Goal: Task Accomplishment & Management: Manage account settings

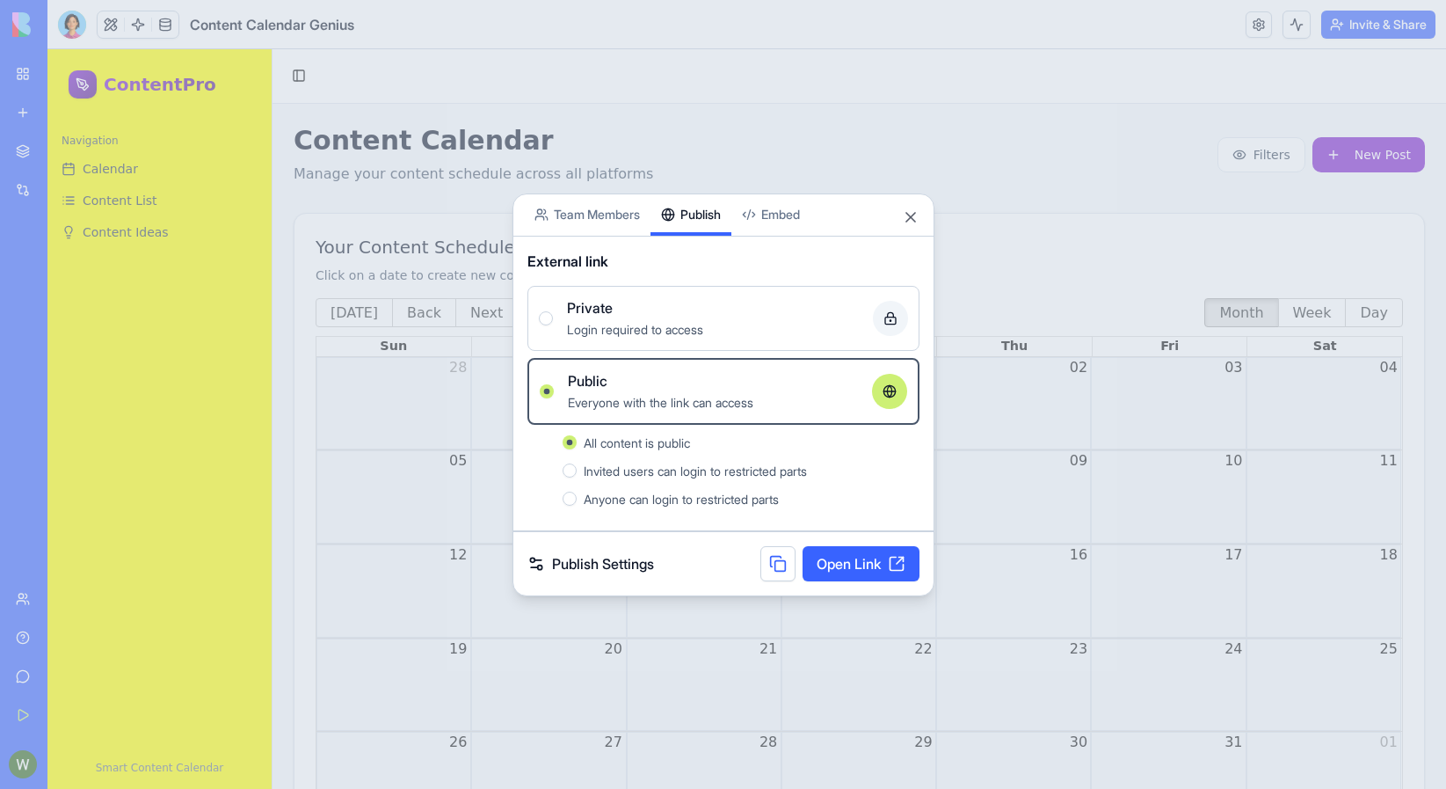
click at [617, 477] on span "Invited users can login to restricted parts" at bounding box center [695, 470] width 223 height 15
click at [577, 477] on button "Invited users can login to restricted parts" at bounding box center [570, 470] width 14 height 14
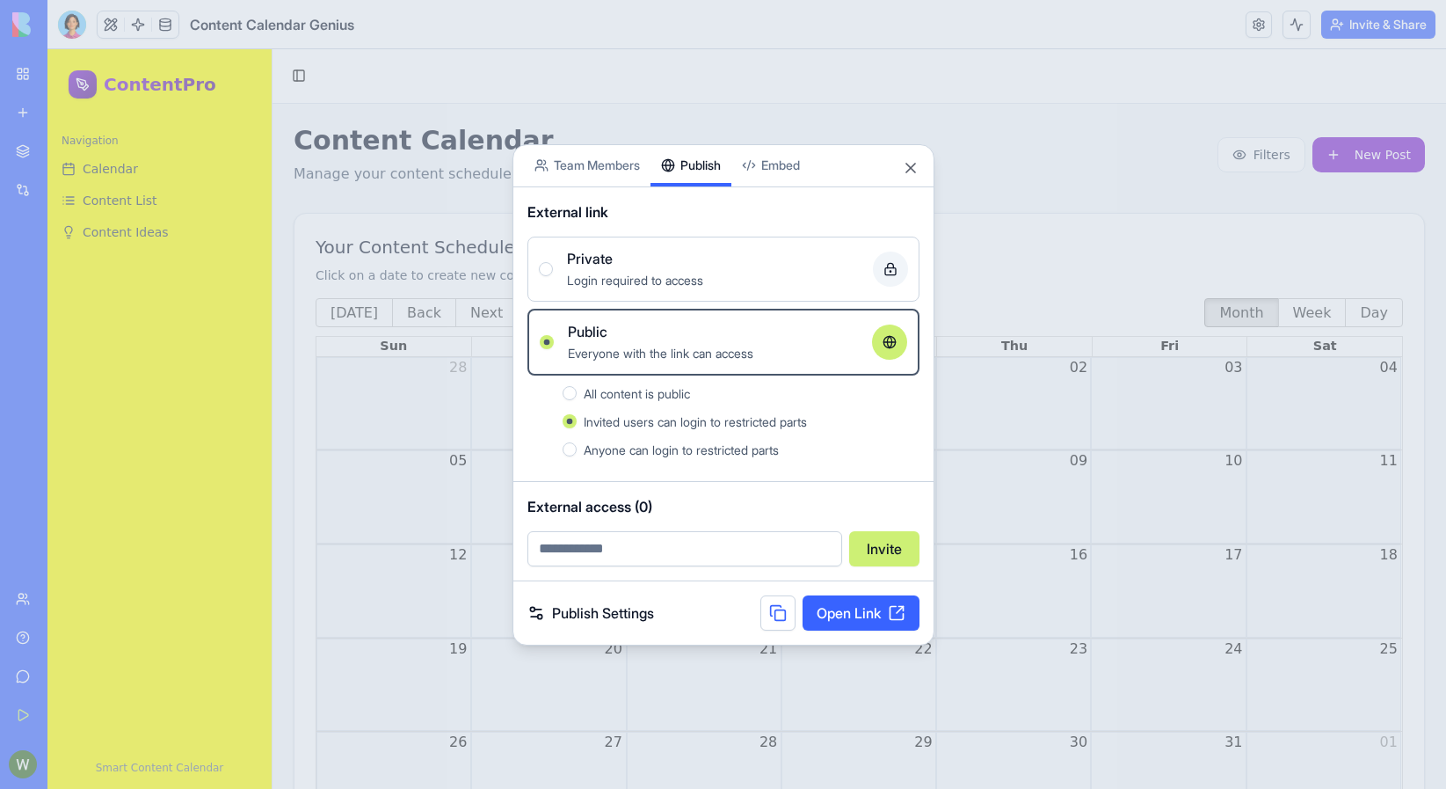
click at [688, 447] on span "Anyone can login to restricted parts" at bounding box center [681, 449] width 195 height 15
click at [577, 447] on button "Anyone can login to restricted parts" at bounding box center [570, 449] width 14 height 14
click at [645, 419] on span "Invited users can login to restricted parts" at bounding box center [695, 421] width 223 height 15
click at [577, 419] on button "Invited users can login to restricted parts" at bounding box center [570, 421] width 14 height 14
click at [644, 448] on span "Anyone can login to restricted parts" at bounding box center [681, 449] width 195 height 15
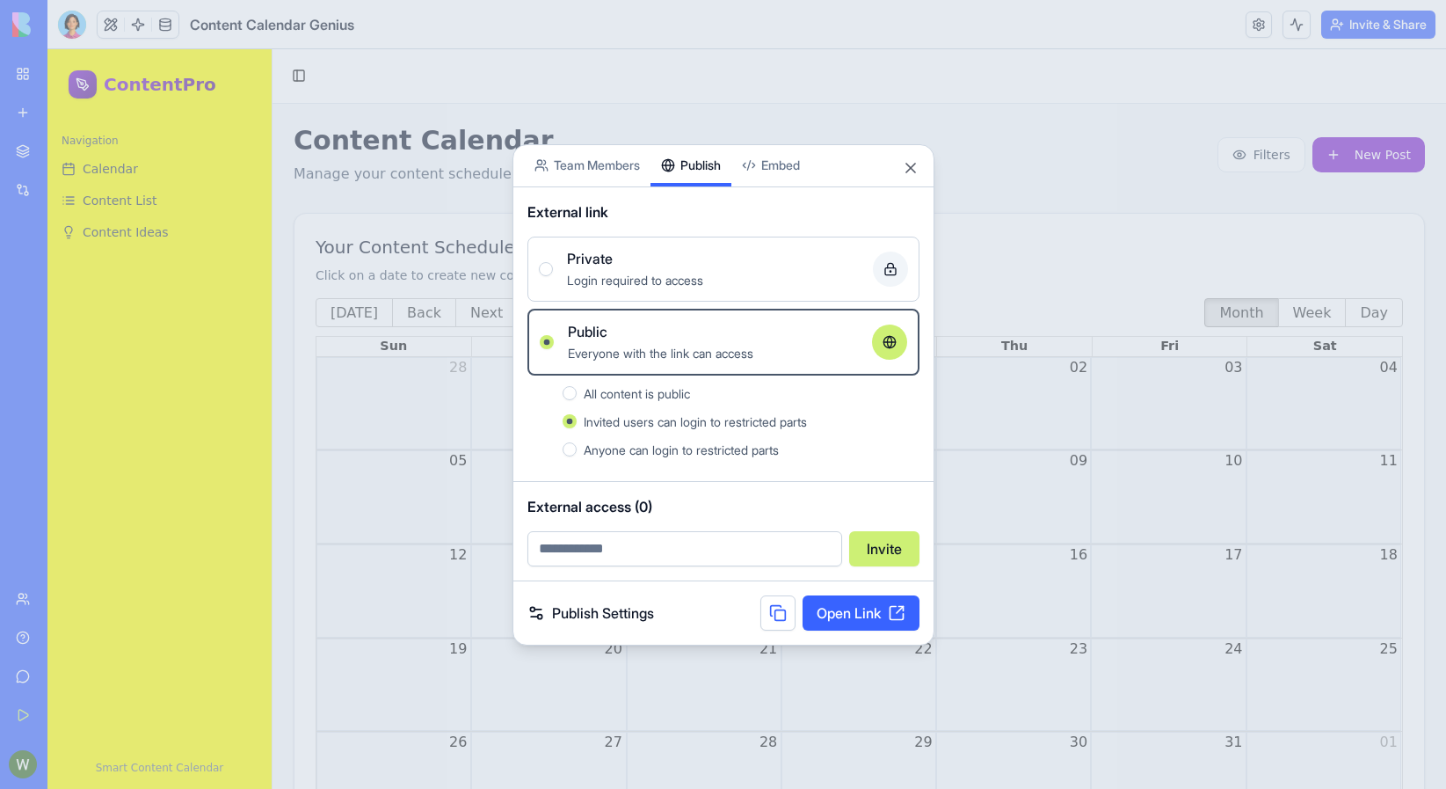
click at [577, 448] on button "Anyone can login to restricted parts" at bounding box center [570, 449] width 14 height 14
click at [667, 386] on span "All content is public" at bounding box center [637, 393] width 106 height 15
click at [577, 386] on button "All content is public" at bounding box center [570, 393] width 14 height 14
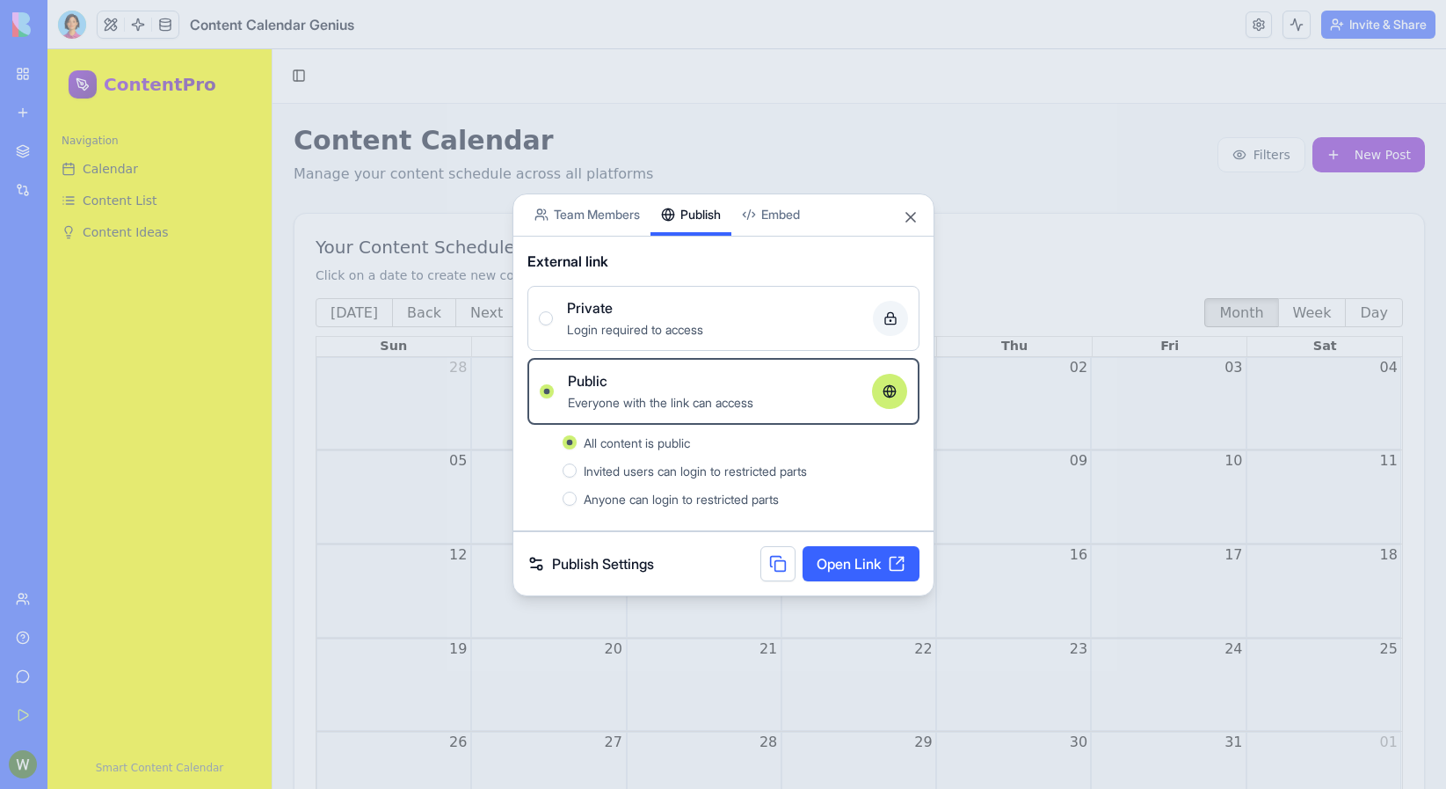
type button "null"
click at [850, 557] on link "Open Link" at bounding box center [861, 563] width 117 height 35
click at [608, 496] on span "Anyone can login to restricted parts" at bounding box center [681, 499] width 195 height 15
click at [577, 496] on button "Anyone can login to restricted parts" at bounding box center [570, 499] width 14 height 14
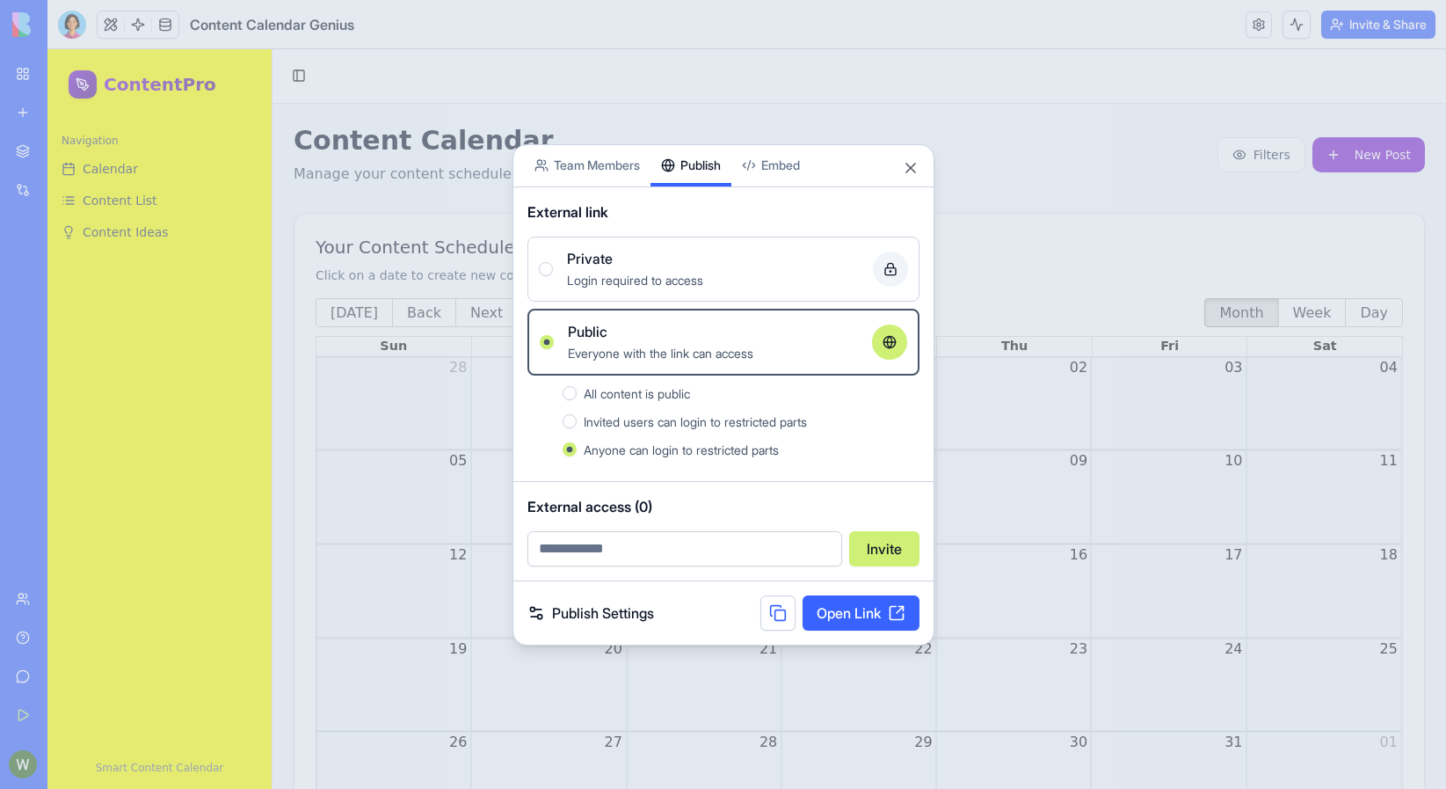
click at [870, 613] on link "Open Link" at bounding box center [861, 612] width 117 height 35
click at [601, 270] on div "Login required to access" at bounding box center [713, 279] width 292 height 21
click at [553, 270] on button "Private Login required to access" at bounding box center [546, 269] width 14 height 14
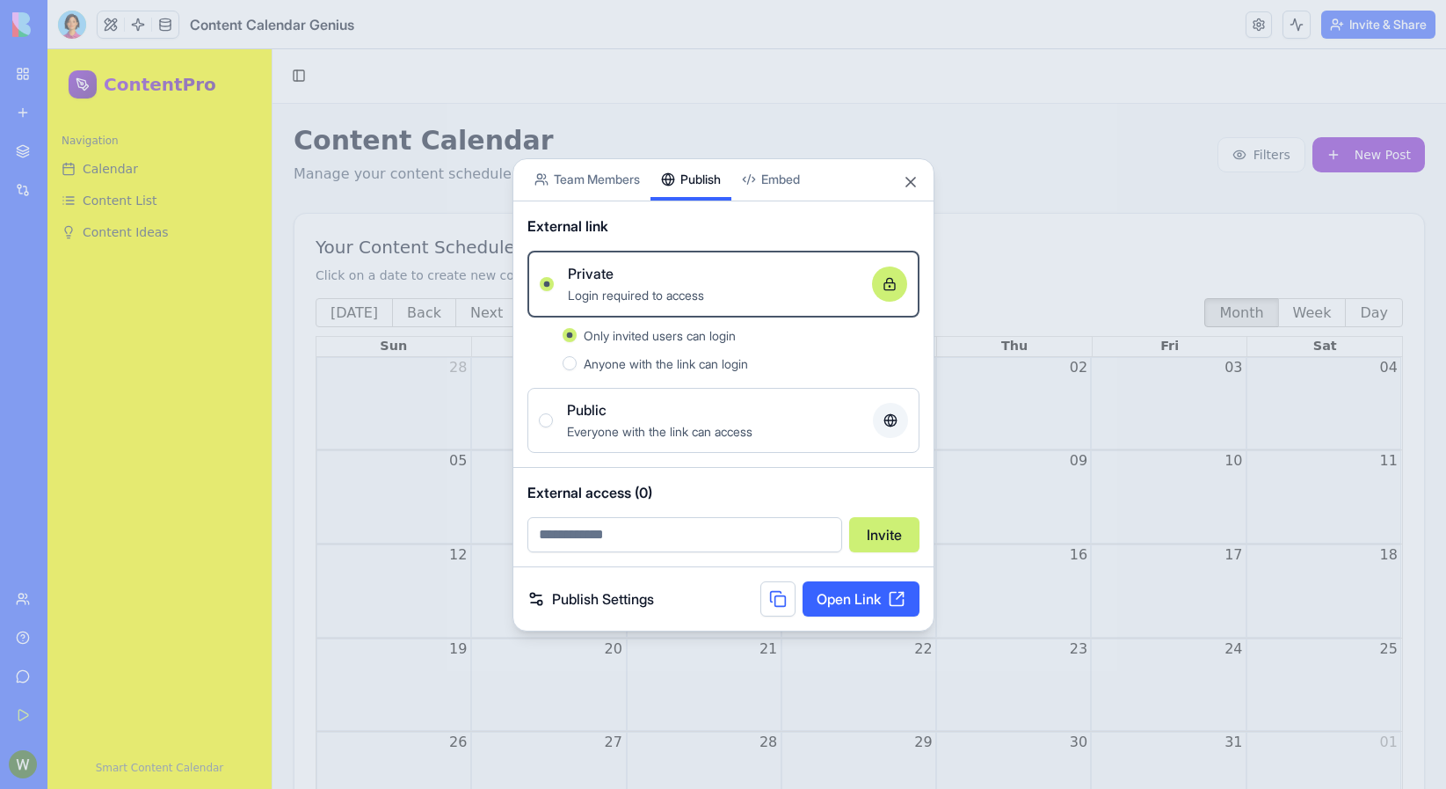
click at [855, 606] on link "Open Link" at bounding box center [861, 598] width 117 height 35
click at [611, 422] on div "Everyone with the link can access" at bounding box center [713, 430] width 292 height 21
click at [553, 422] on button "Public Everyone with the link can access" at bounding box center [546, 420] width 14 height 14
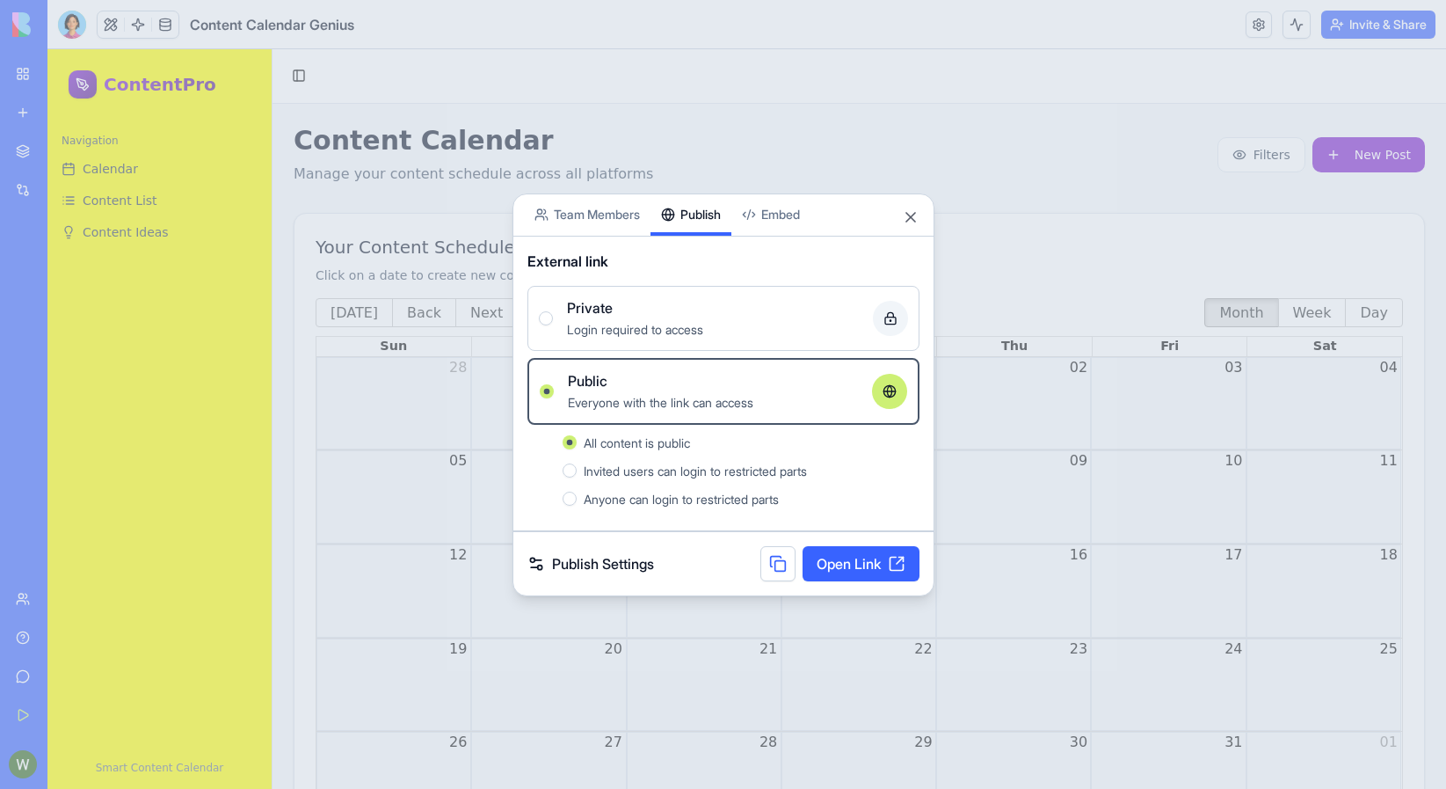
click at [657, 334] on span "Login required to access" at bounding box center [635, 329] width 136 height 15
click at [553, 325] on button "Private Login required to access" at bounding box center [546, 318] width 14 height 14
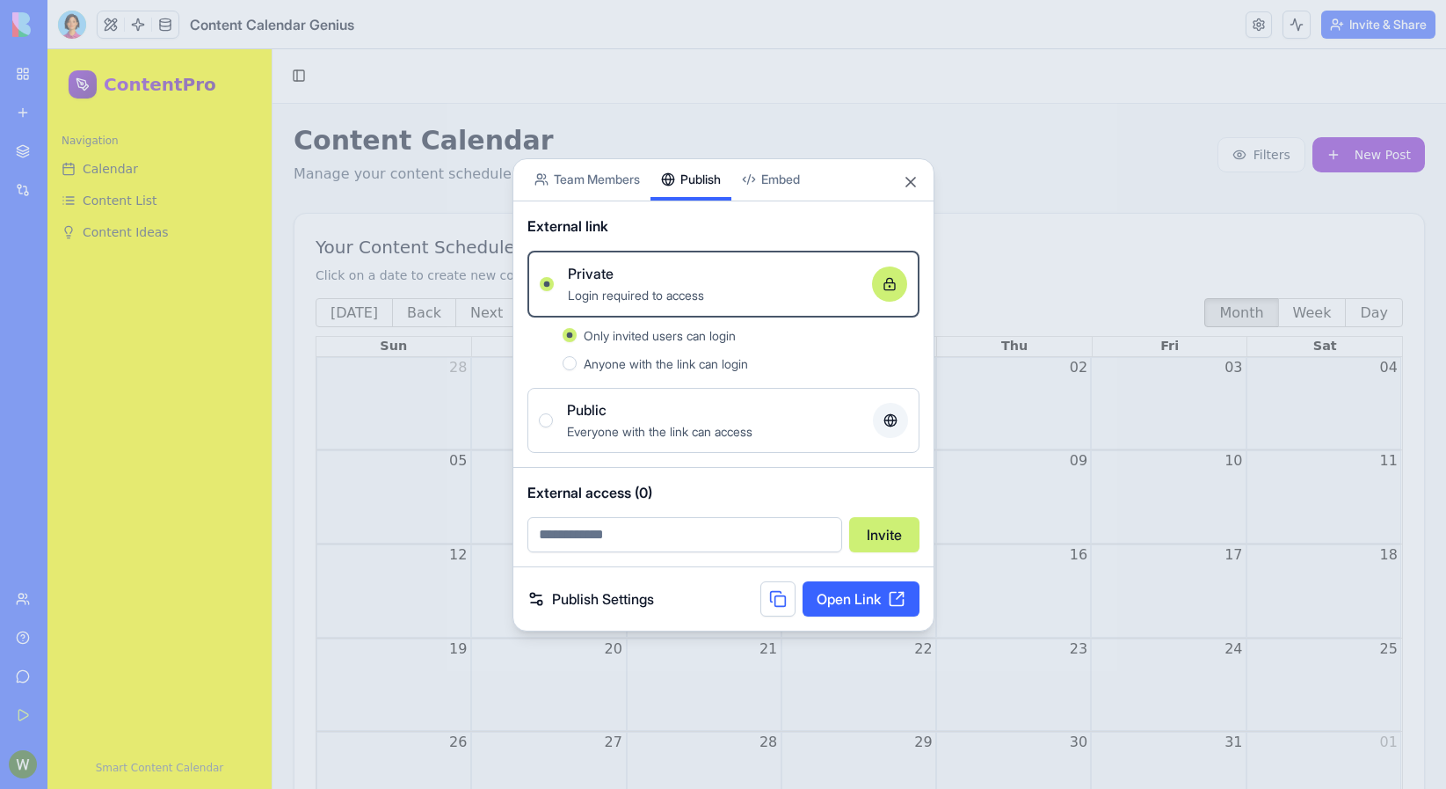
click at [827, 600] on link "Open Link" at bounding box center [861, 598] width 117 height 35
click at [714, 367] on span "Anyone with the link can login" at bounding box center [666, 363] width 164 height 15
click at [577, 367] on button "Anyone with the link can login" at bounding box center [570, 363] width 14 height 14
click at [865, 593] on link "Open Link" at bounding box center [861, 598] width 117 height 35
click at [780, 224] on div "External link" at bounding box center [724, 225] width 392 height 21
